Goal: Information Seeking & Learning: Compare options

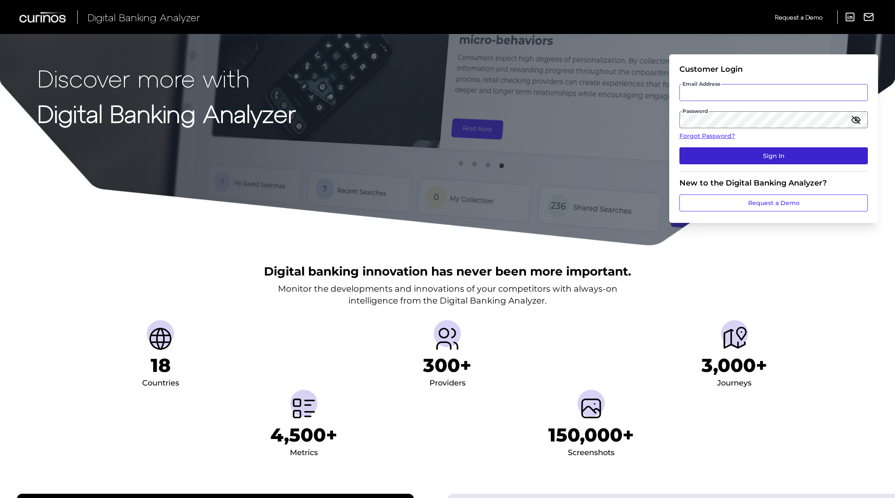
type input "[EMAIL_ADDRESS][DOMAIN_NAME]"
click at [776, 153] on button "Sign In" at bounding box center [774, 155] width 189 height 17
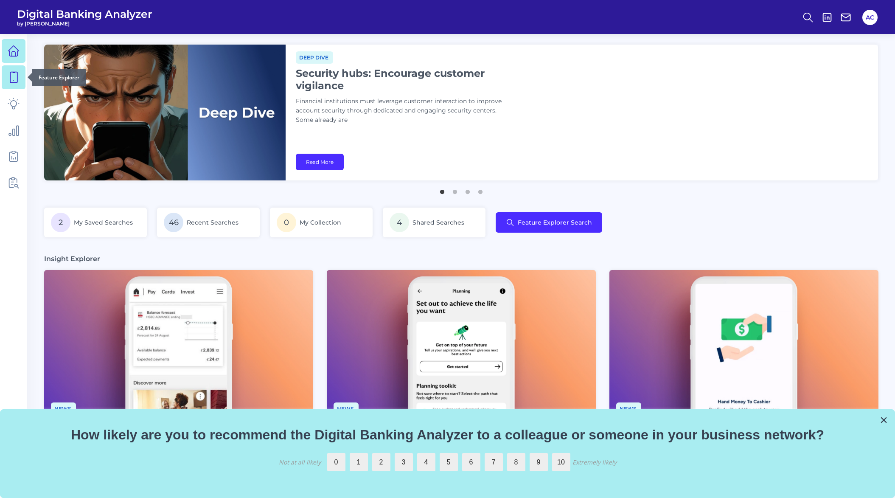
click at [14, 86] on link at bounding box center [14, 77] width 24 height 24
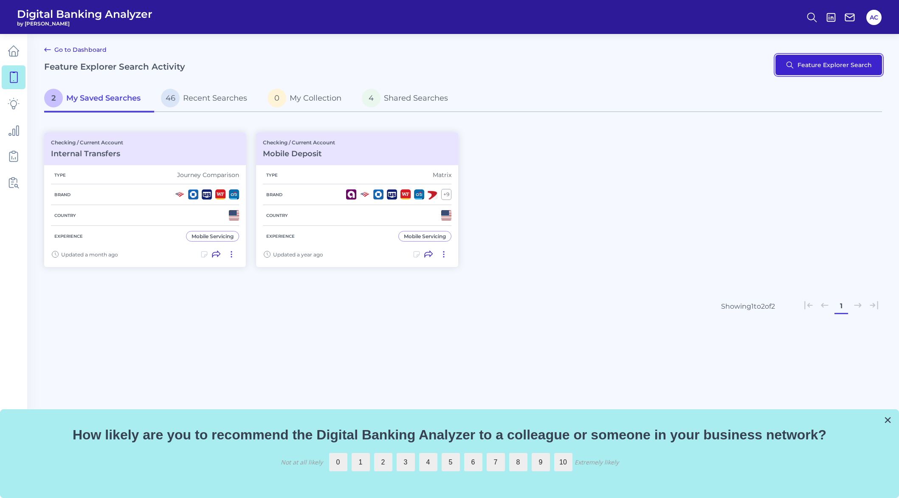
click at [847, 62] on button "Feature Explorer Search" at bounding box center [828, 65] width 107 height 20
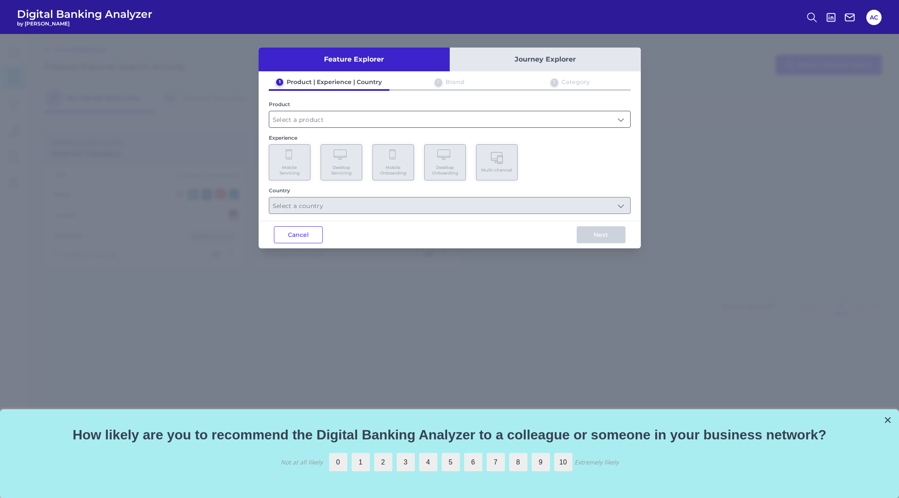
click at [301, 119] on input "text" at bounding box center [449, 119] width 361 height 16
click at [298, 144] on li "Checking / Current Account" at bounding box center [449, 140] width 361 height 20
type input "Checking / Current Account"
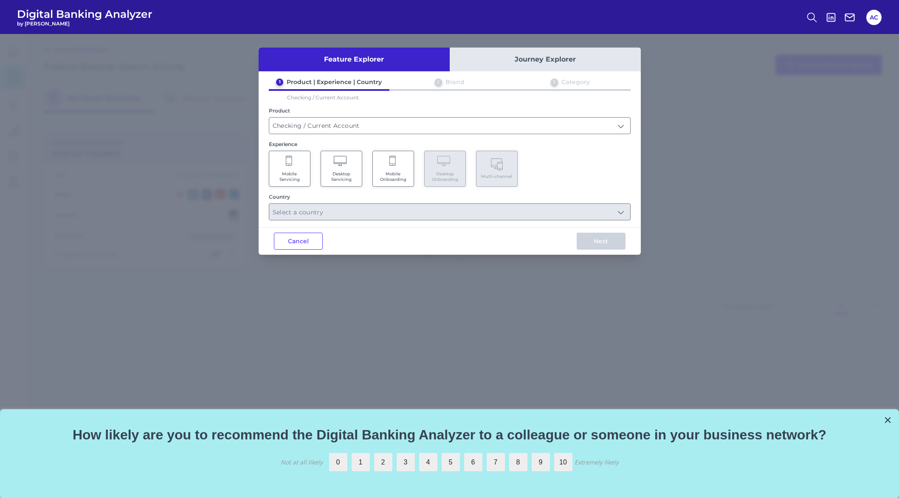
click at [344, 172] on span "Desktop Servicing" at bounding box center [341, 176] width 32 height 11
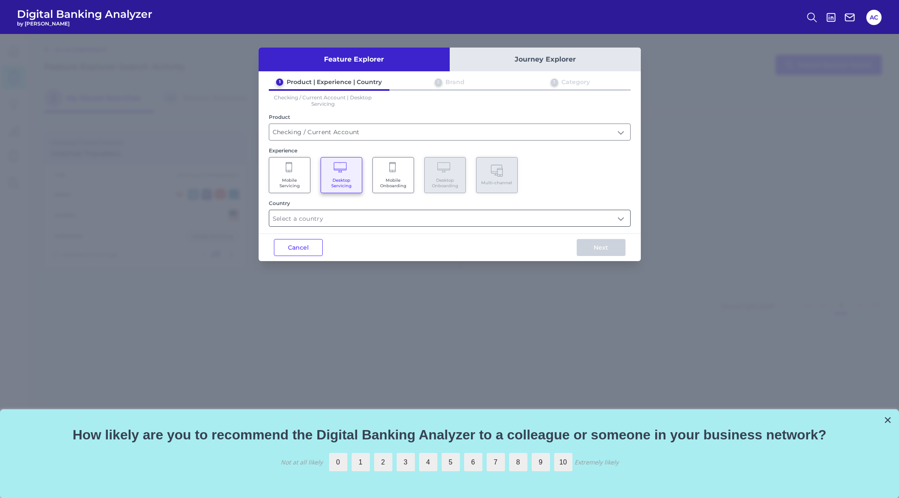
click at [427, 222] on input "text" at bounding box center [449, 218] width 361 height 16
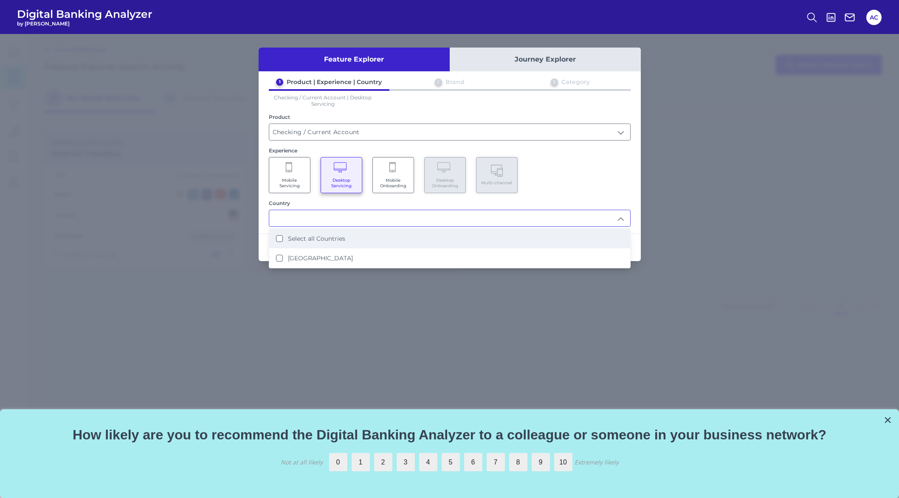
drag, startPoint x: 355, startPoint y: 243, endPoint x: 408, endPoint y: 248, distance: 52.4
click at [355, 243] on li "Select all Countries" at bounding box center [449, 239] width 361 height 20
type input "Select all Countries"
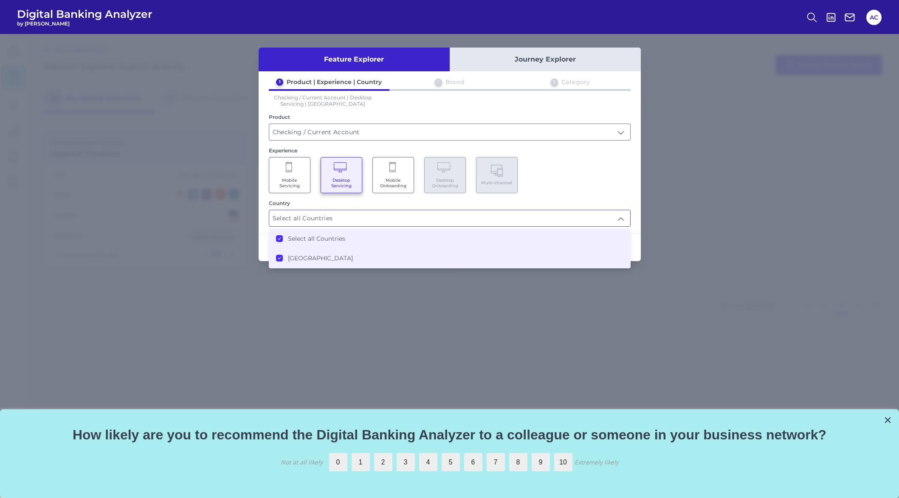
click at [622, 196] on div "1 Product | Experience | Country 2 Brand 3 Category Checking / Current Account …" at bounding box center [450, 152] width 382 height 149
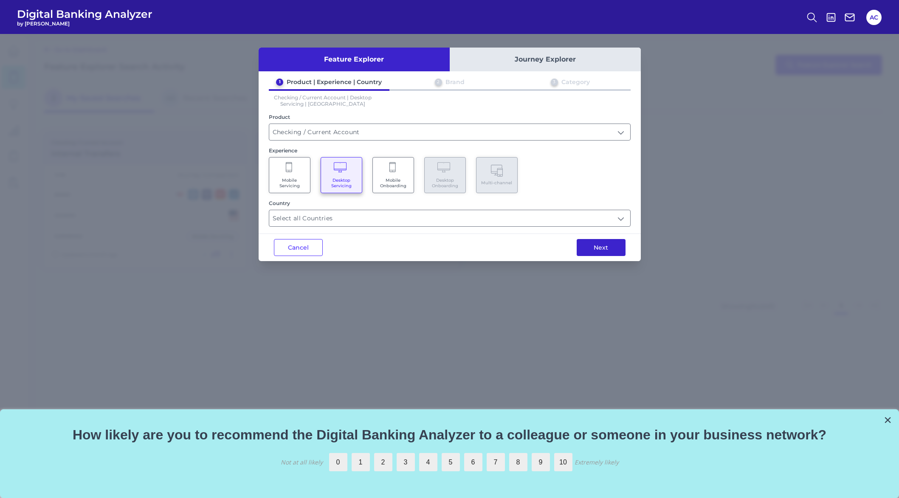
click at [615, 244] on button "Next" at bounding box center [601, 247] width 49 height 17
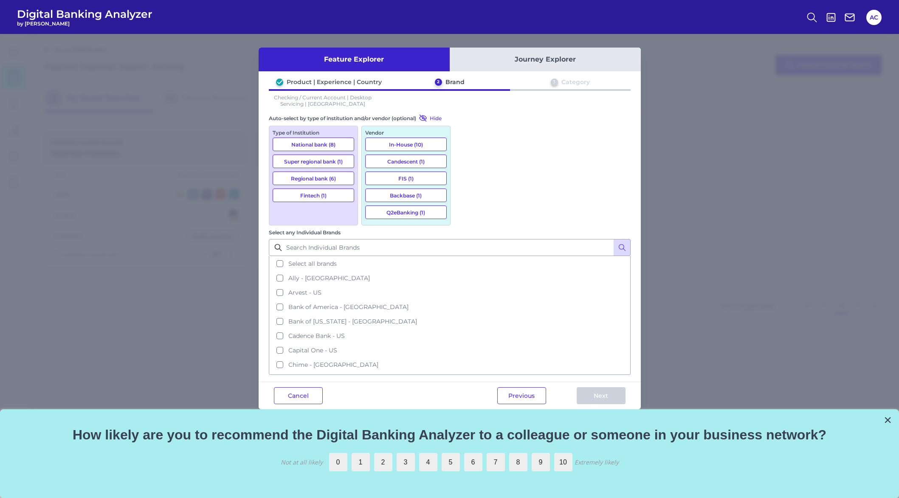
click at [305, 140] on button "National bank (8)" at bounding box center [314, 145] width 82 height 14
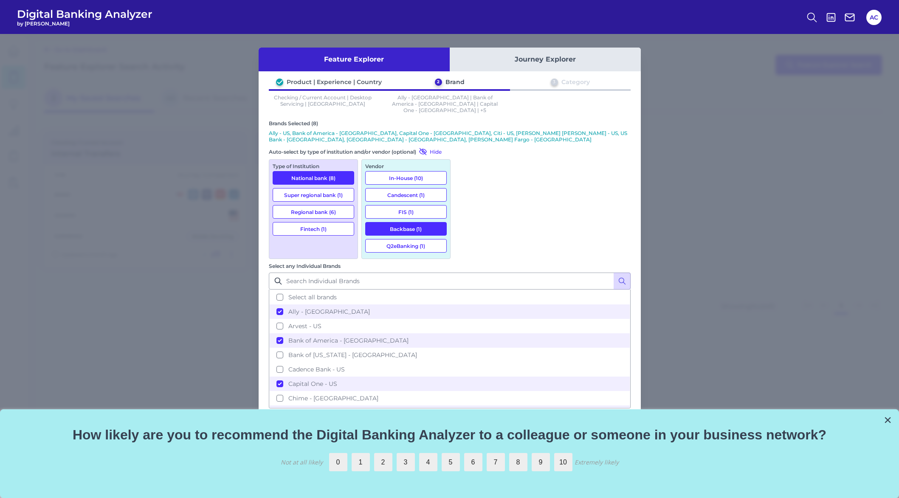
click at [301, 188] on button "Super regional bank (1)" at bounding box center [314, 195] width 82 height 14
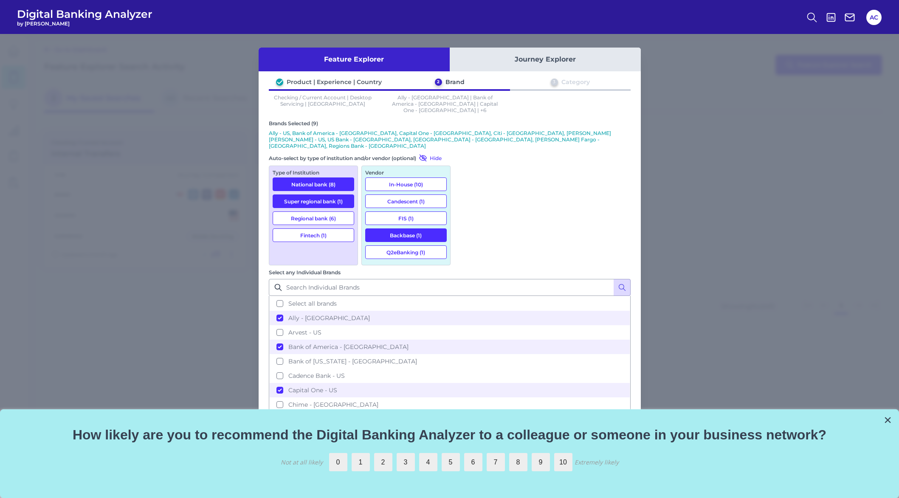
click at [606, 427] on button "Next" at bounding box center [601, 435] width 49 height 17
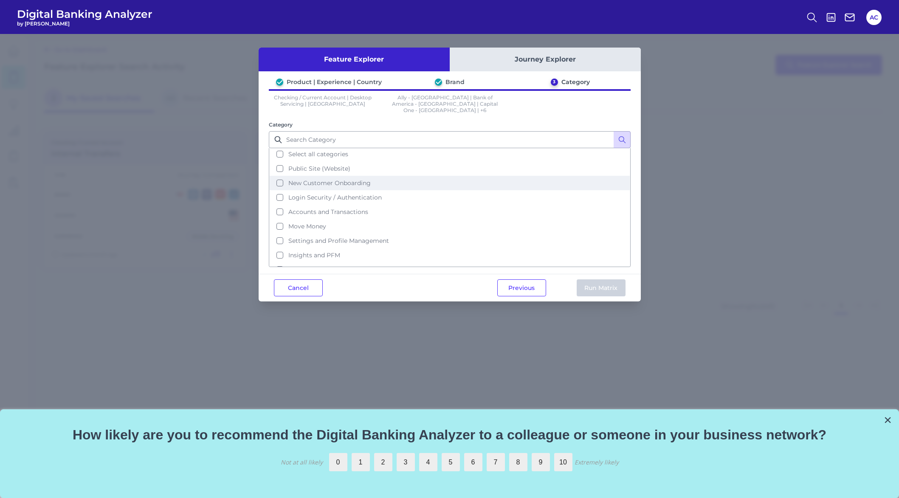
scroll to position [3, 0]
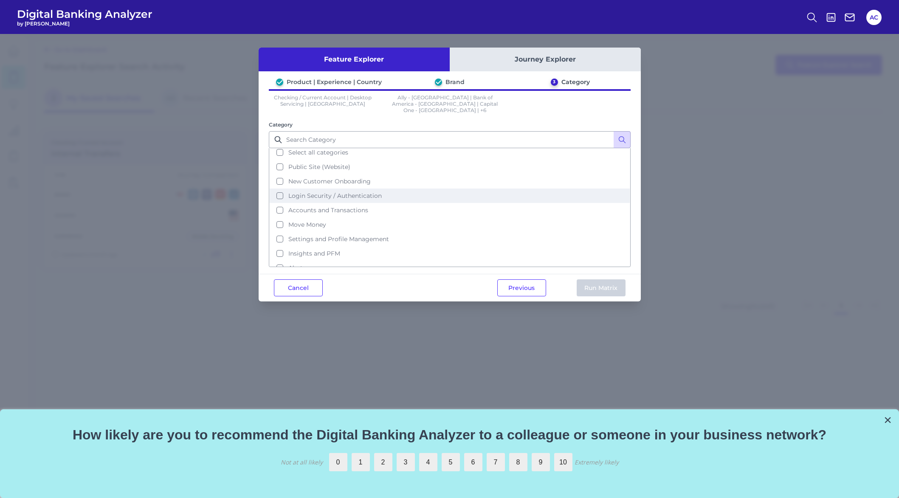
click at [374, 192] on span "Login Security / Authentication" at bounding box center [334, 196] width 93 height 8
drag, startPoint x: 593, startPoint y: 281, endPoint x: 585, endPoint y: 283, distance: 8.2
click at [593, 281] on button "Run Matrix" at bounding box center [601, 287] width 49 height 17
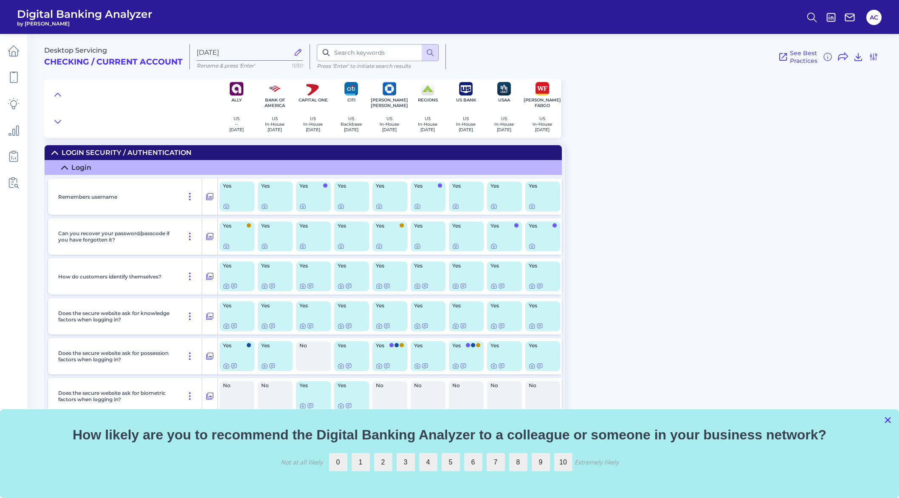
click at [887, 423] on button "×" at bounding box center [888, 420] width 8 height 14
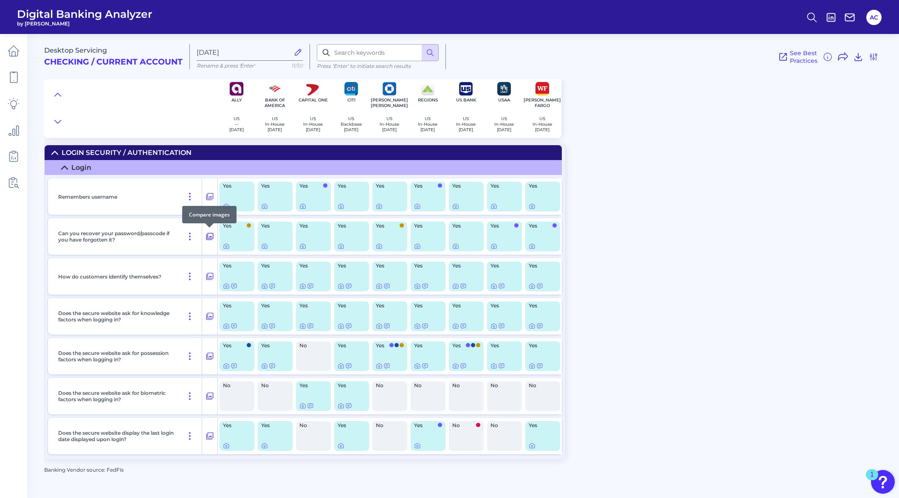
click at [211, 239] on icon at bounding box center [209, 236] width 8 height 10
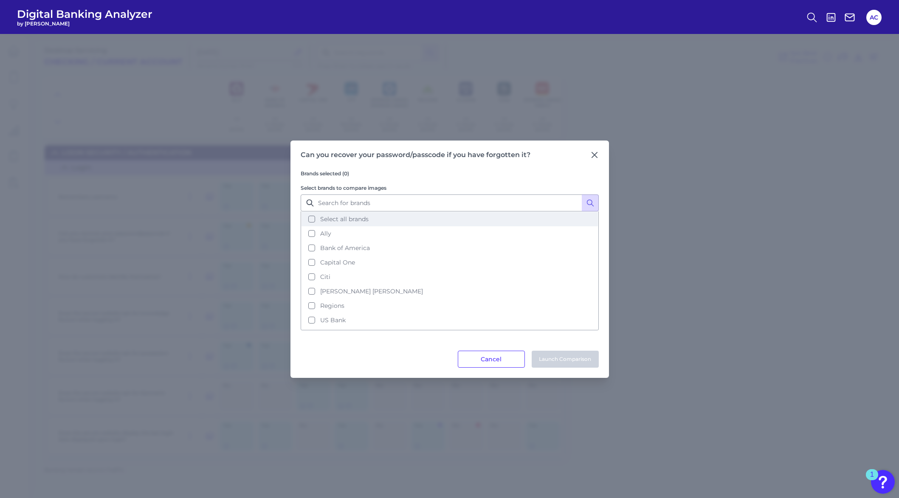
click at [370, 224] on button "Select all brands" at bounding box center [449, 219] width 296 height 14
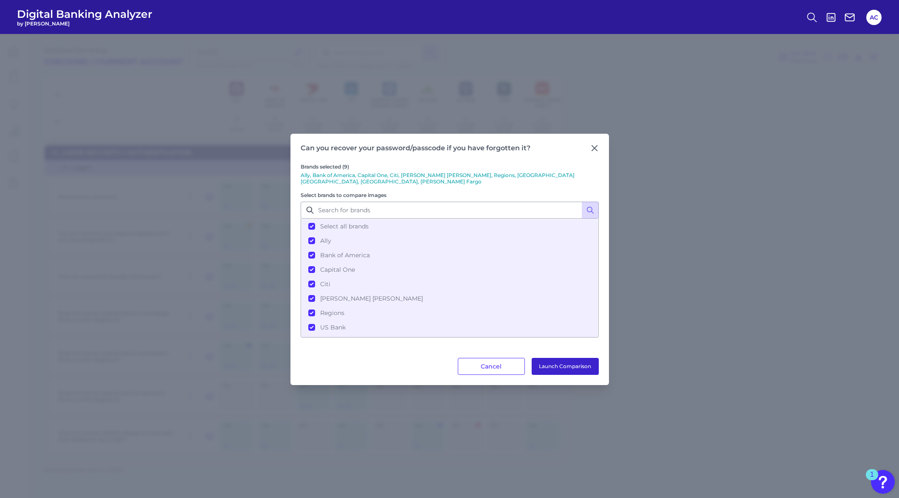
click at [564, 365] on button "Launch Comparison" at bounding box center [565, 366] width 67 height 17
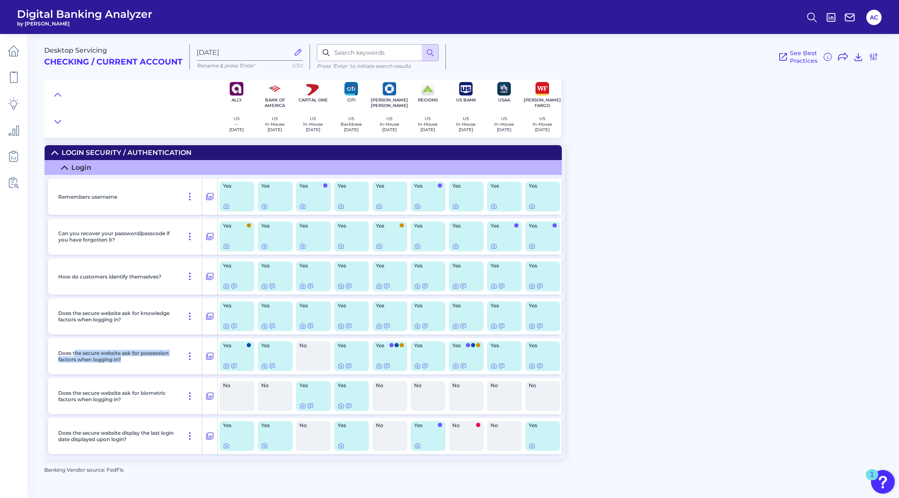
drag, startPoint x: 76, startPoint y: 352, endPoint x: 142, endPoint y: 364, distance: 67.2
click at [142, 364] on div "Does the secure website ask for possession factors when logging in?" at bounding box center [128, 356] width 147 height 37
click at [147, 366] on div "Does the secure website ask for possession factors when logging in?" at bounding box center [128, 356] width 147 height 37
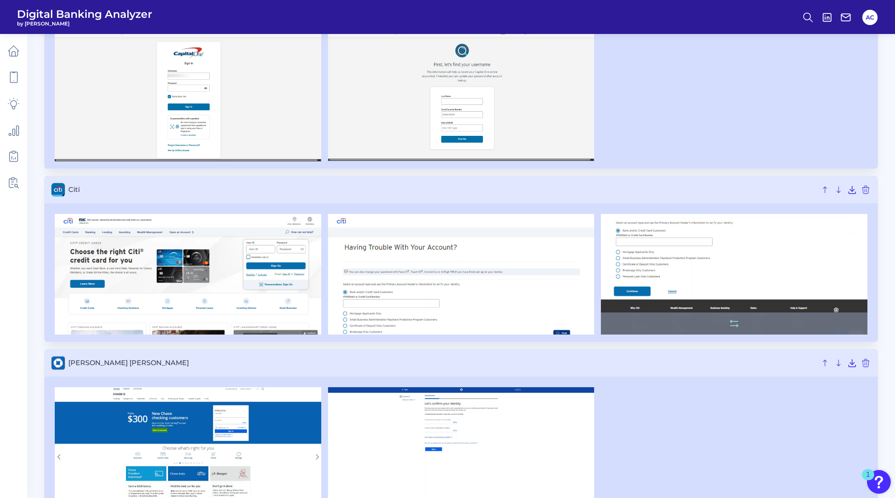
scroll to position [461, 0]
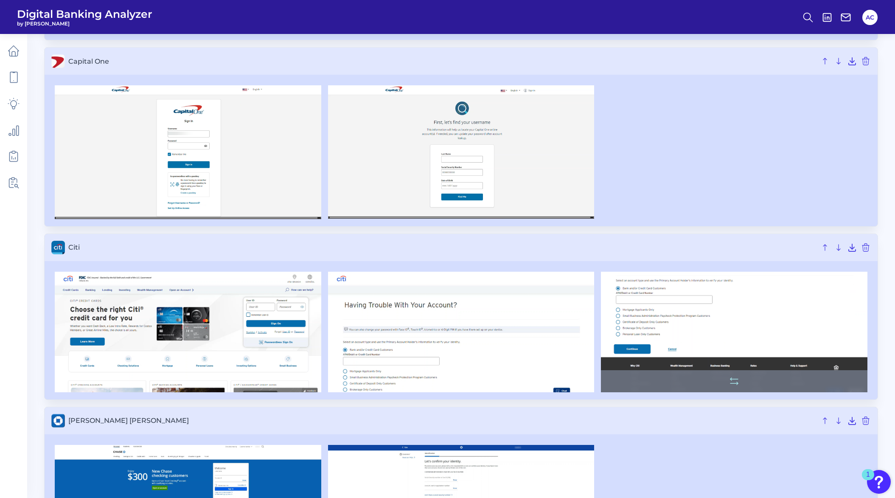
click at [695, 330] on img at bounding box center [734, 332] width 267 height 121
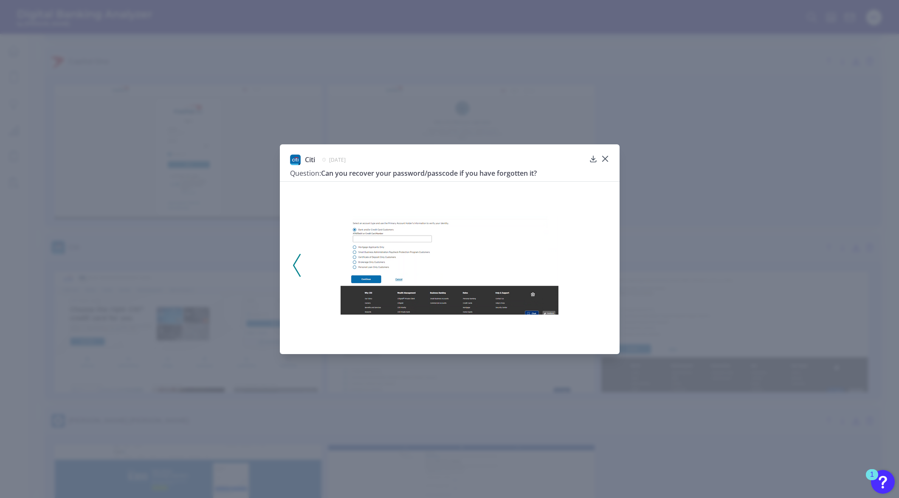
click at [725, 275] on div "Citi May 28, 2025 Question: Can you recover your password/passcode if you have …" at bounding box center [449, 249] width 899 height 498
click at [604, 157] on icon at bounding box center [605, 159] width 8 height 8
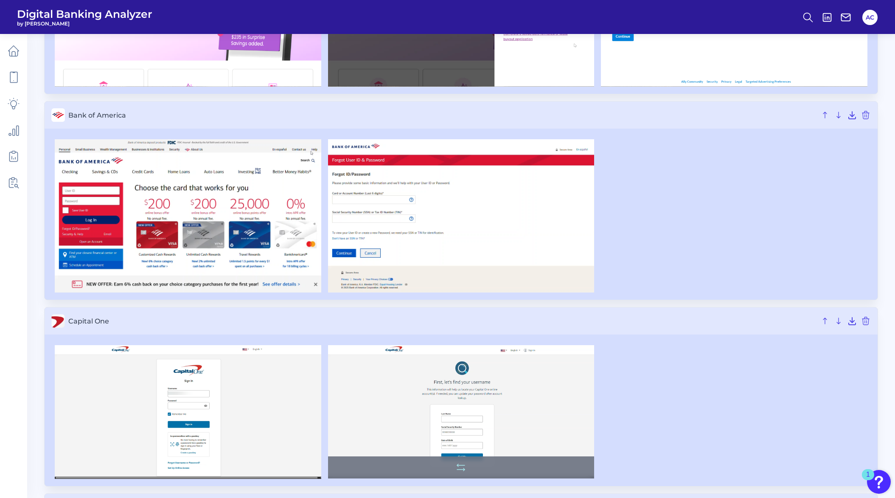
scroll to position [0, 0]
